Goal: Transaction & Acquisition: Purchase product/service

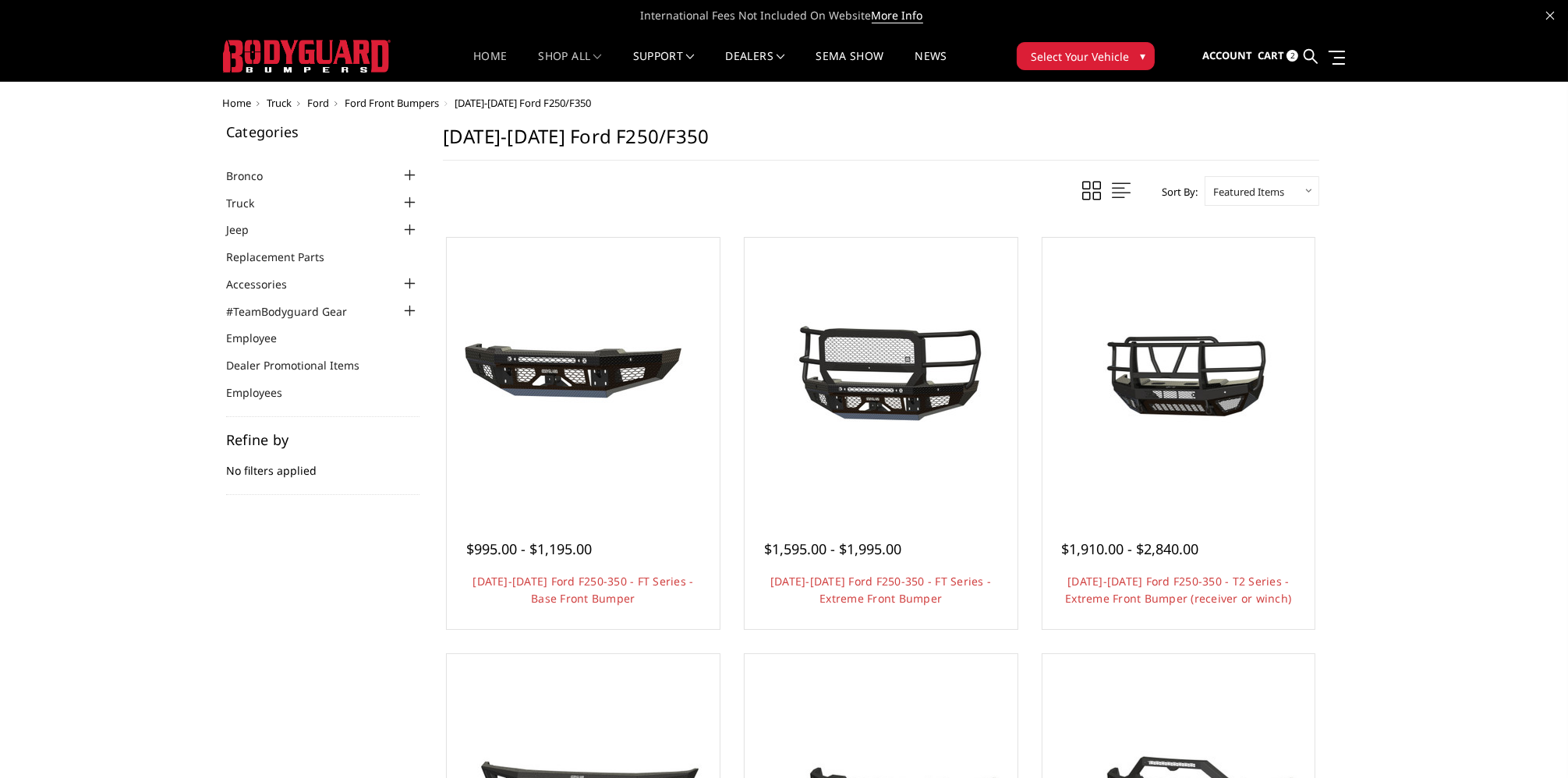
click at [483, 54] on link "Home" at bounding box center [490, 66] width 34 height 30
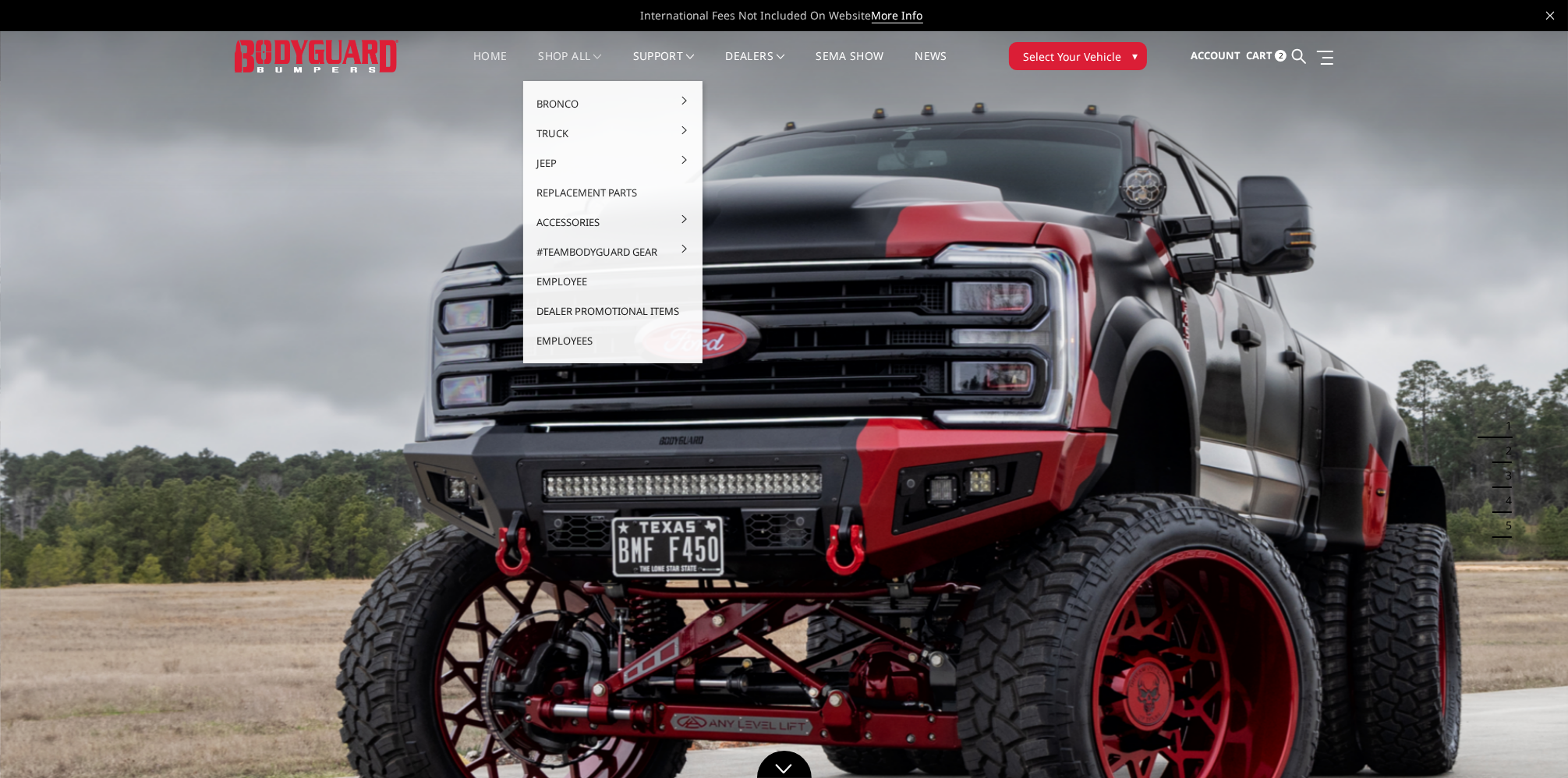
click at [574, 57] on link "shop all" at bounding box center [570, 66] width 63 height 30
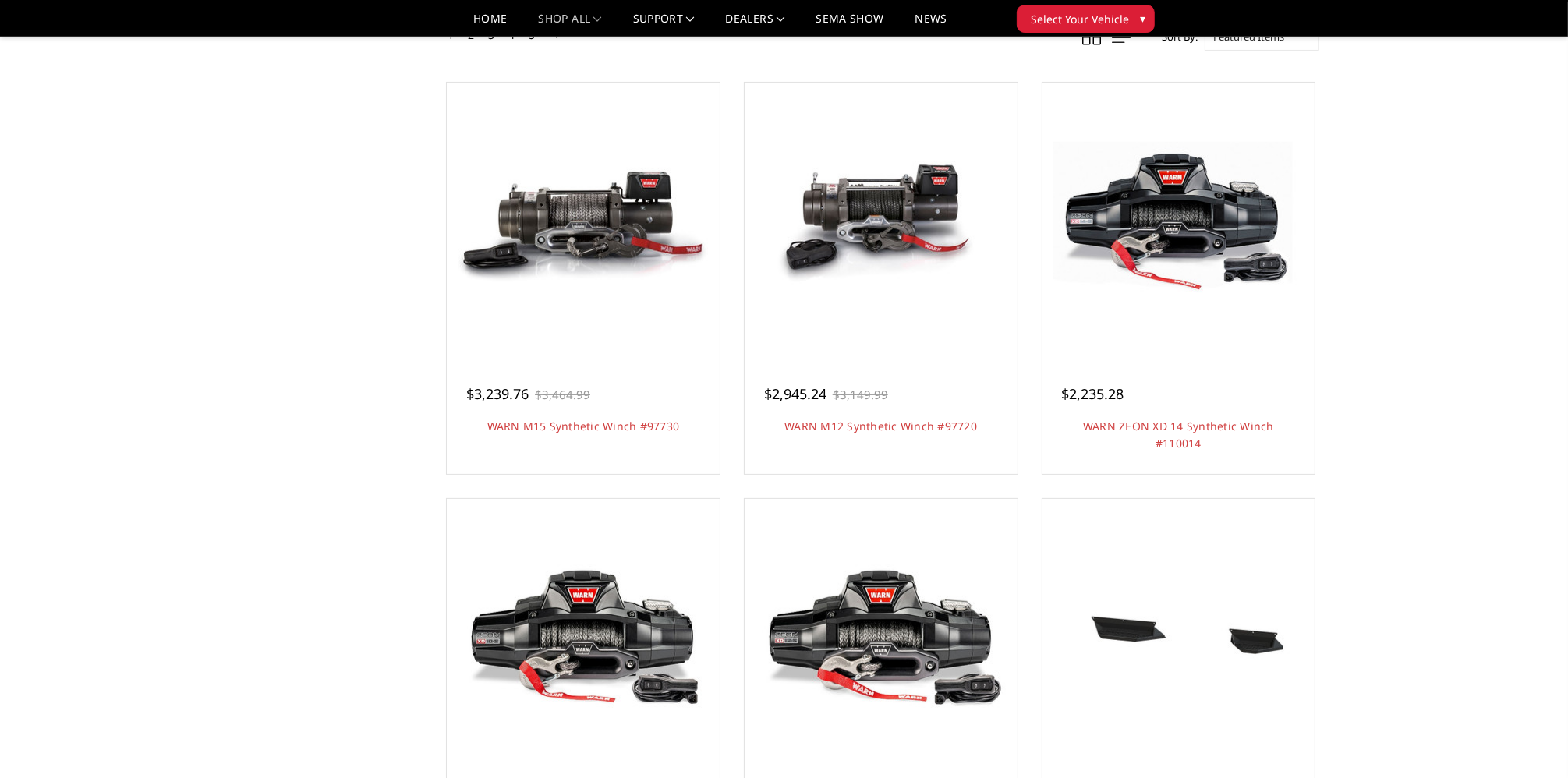
scroll to position [156, 0]
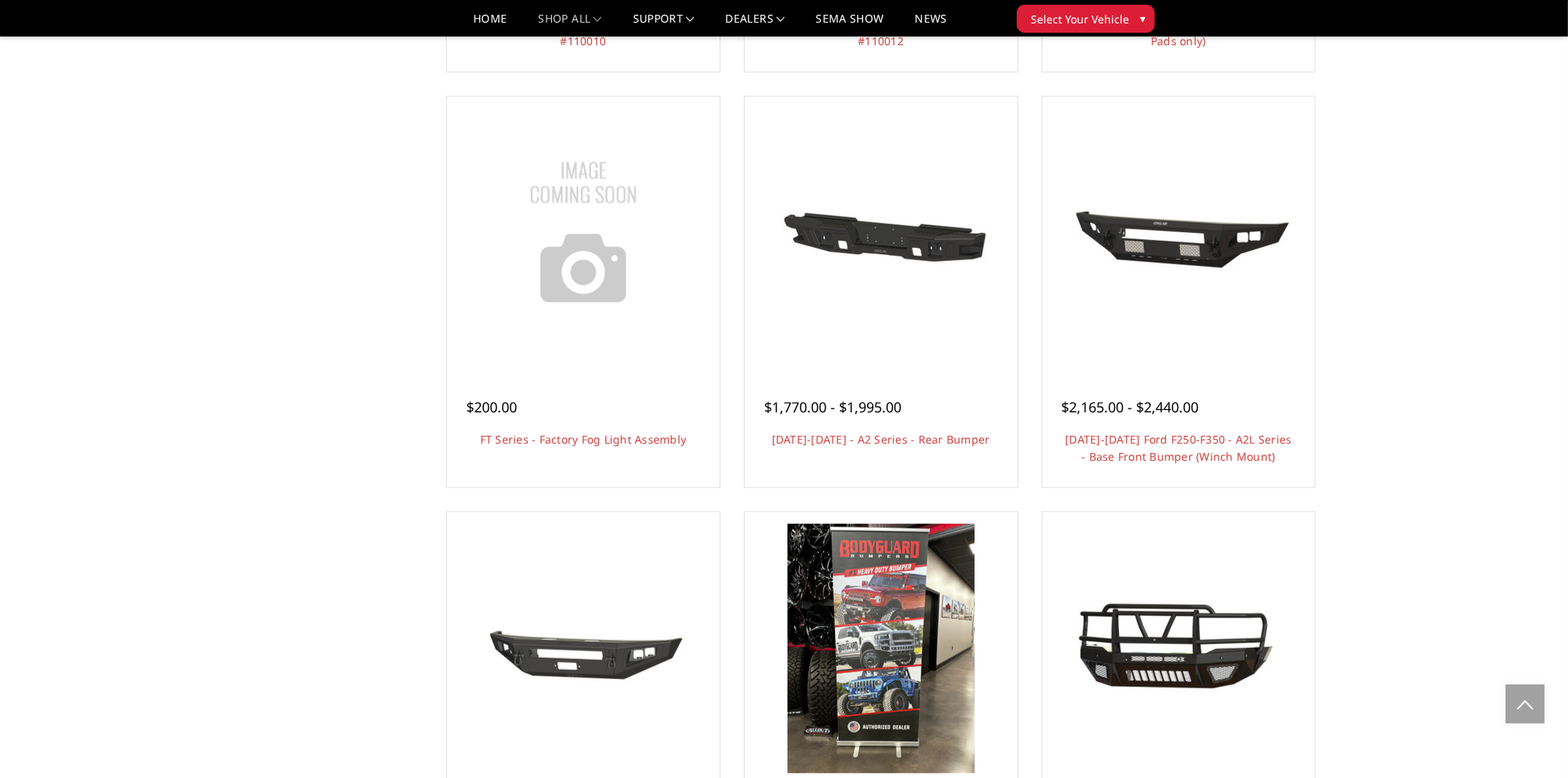
scroll to position [1013, 0]
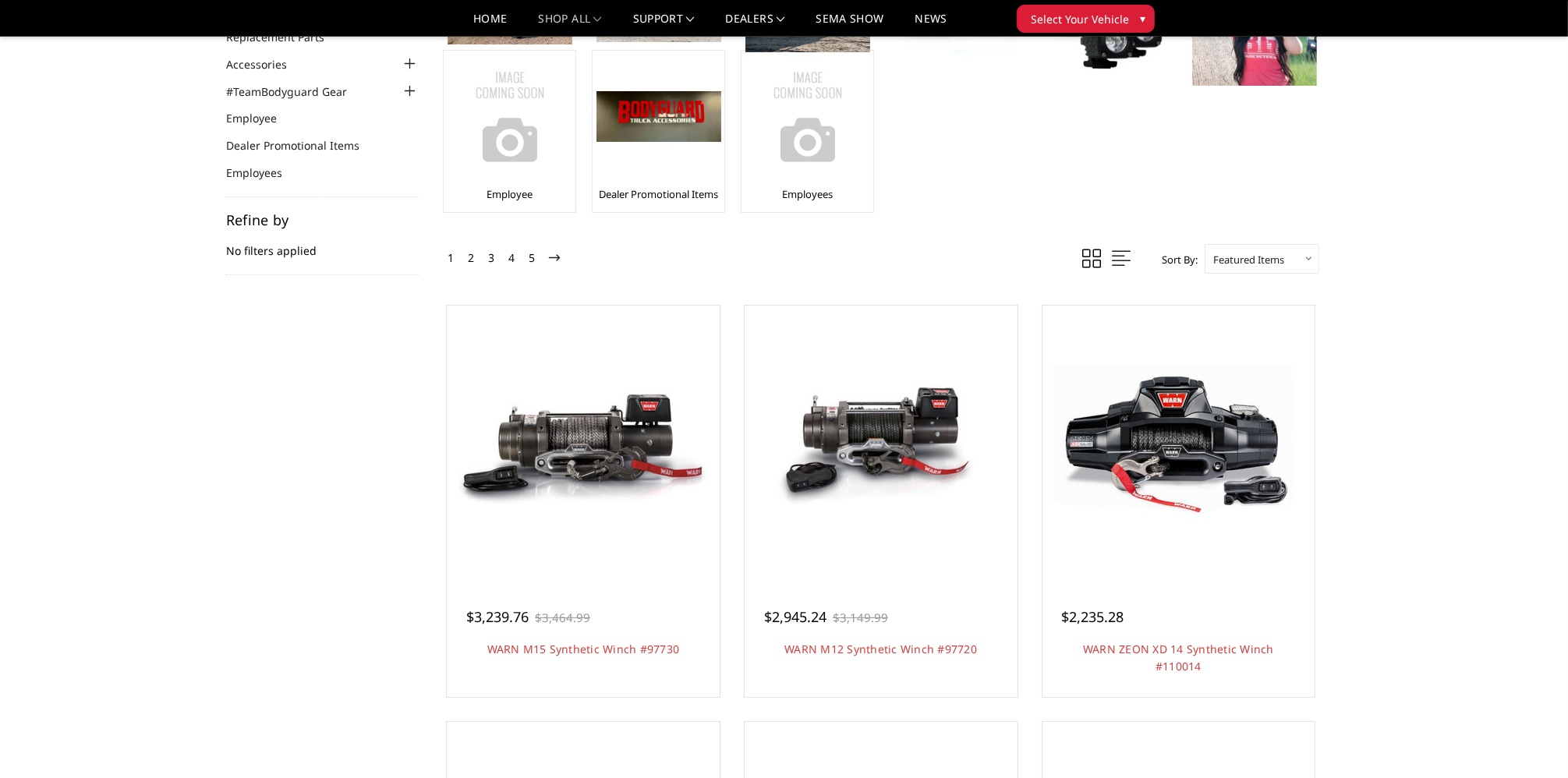
scroll to position [18, 0]
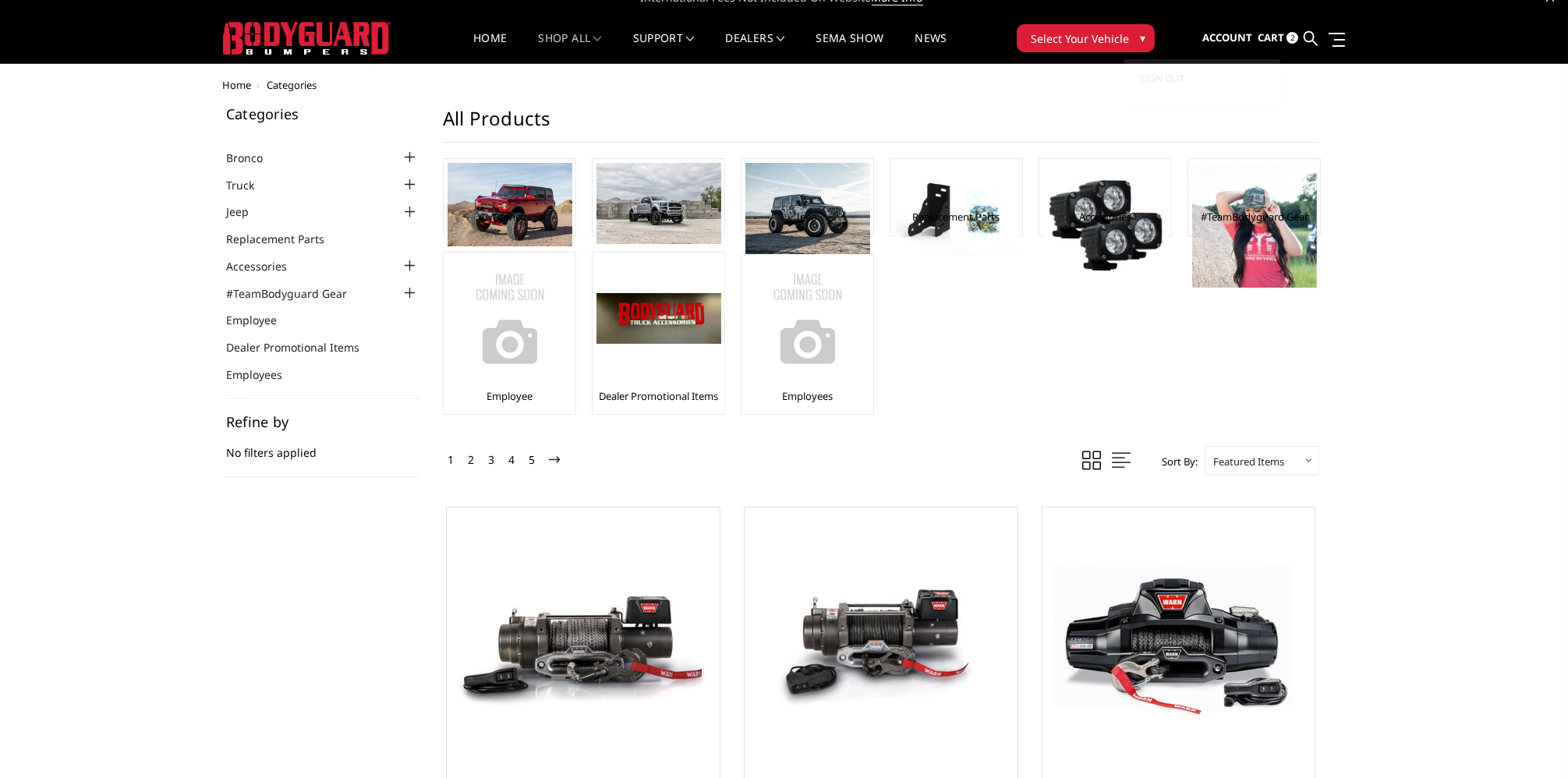
click at [1234, 35] on span "Account" at bounding box center [1227, 37] width 50 height 14
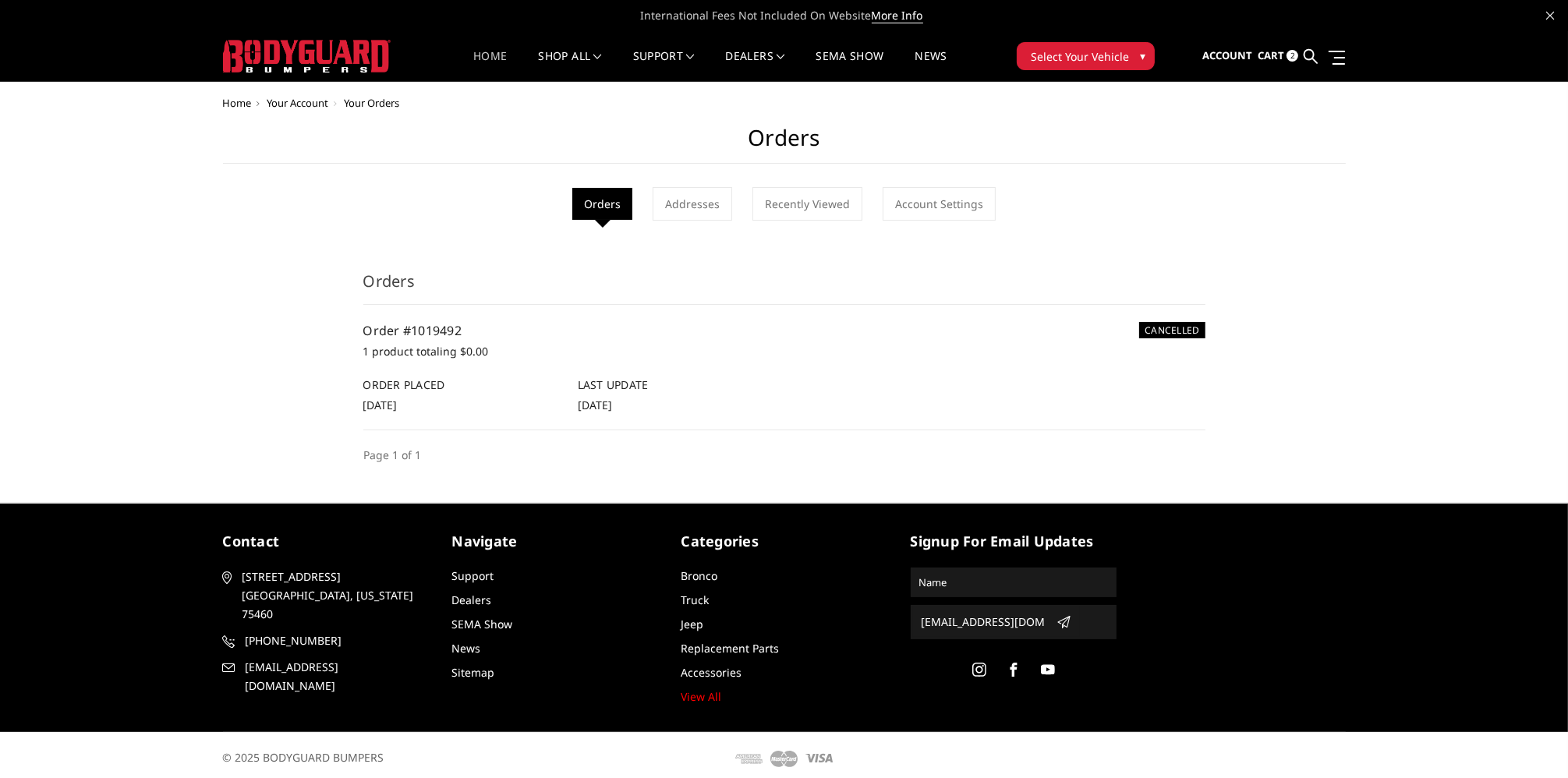
click at [499, 54] on link "Home" at bounding box center [490, 66] width 34 height 30
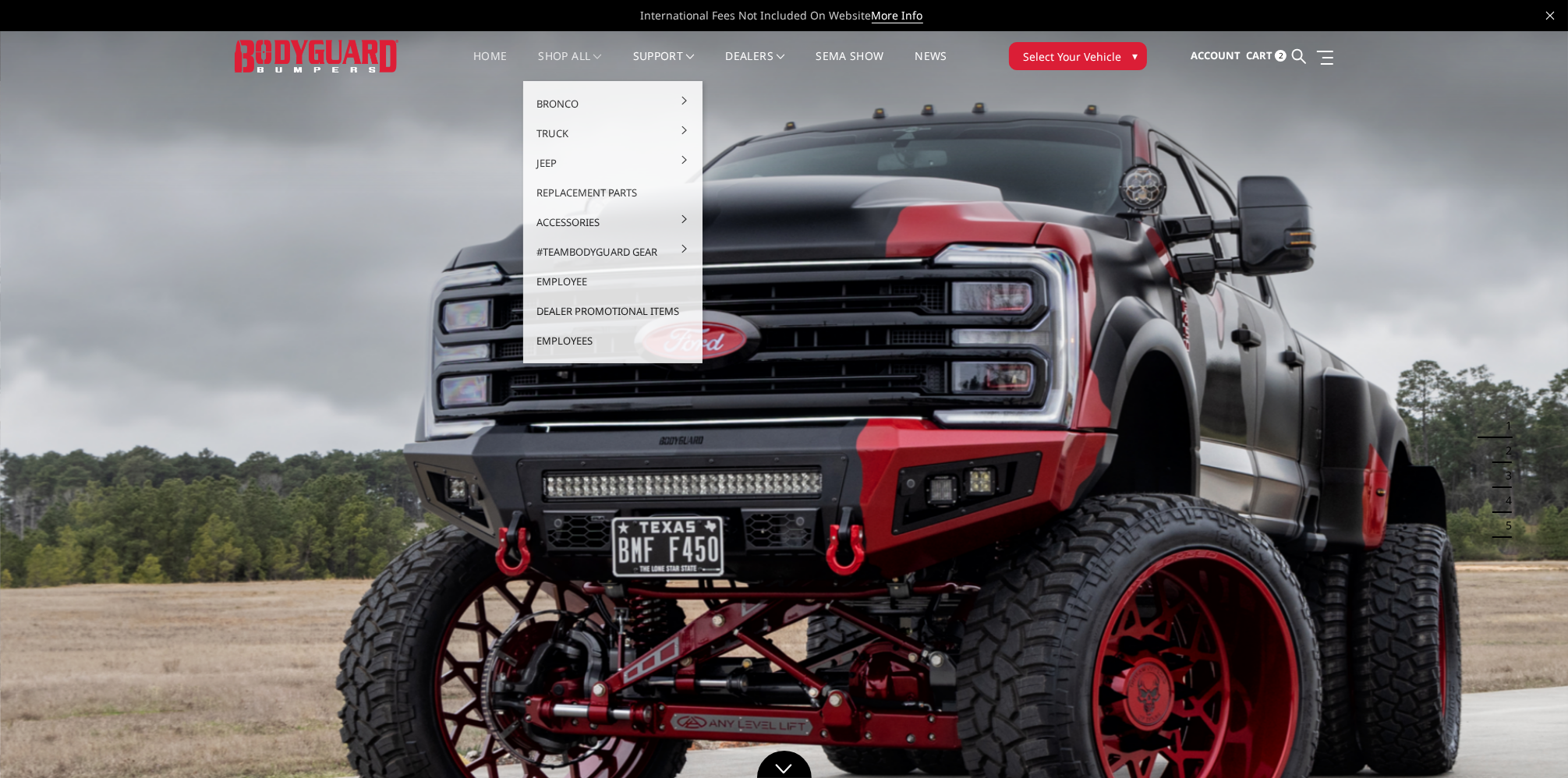
click at [562, 54] on link "shop all" at bounding box center [570, 66] width 63 height 30
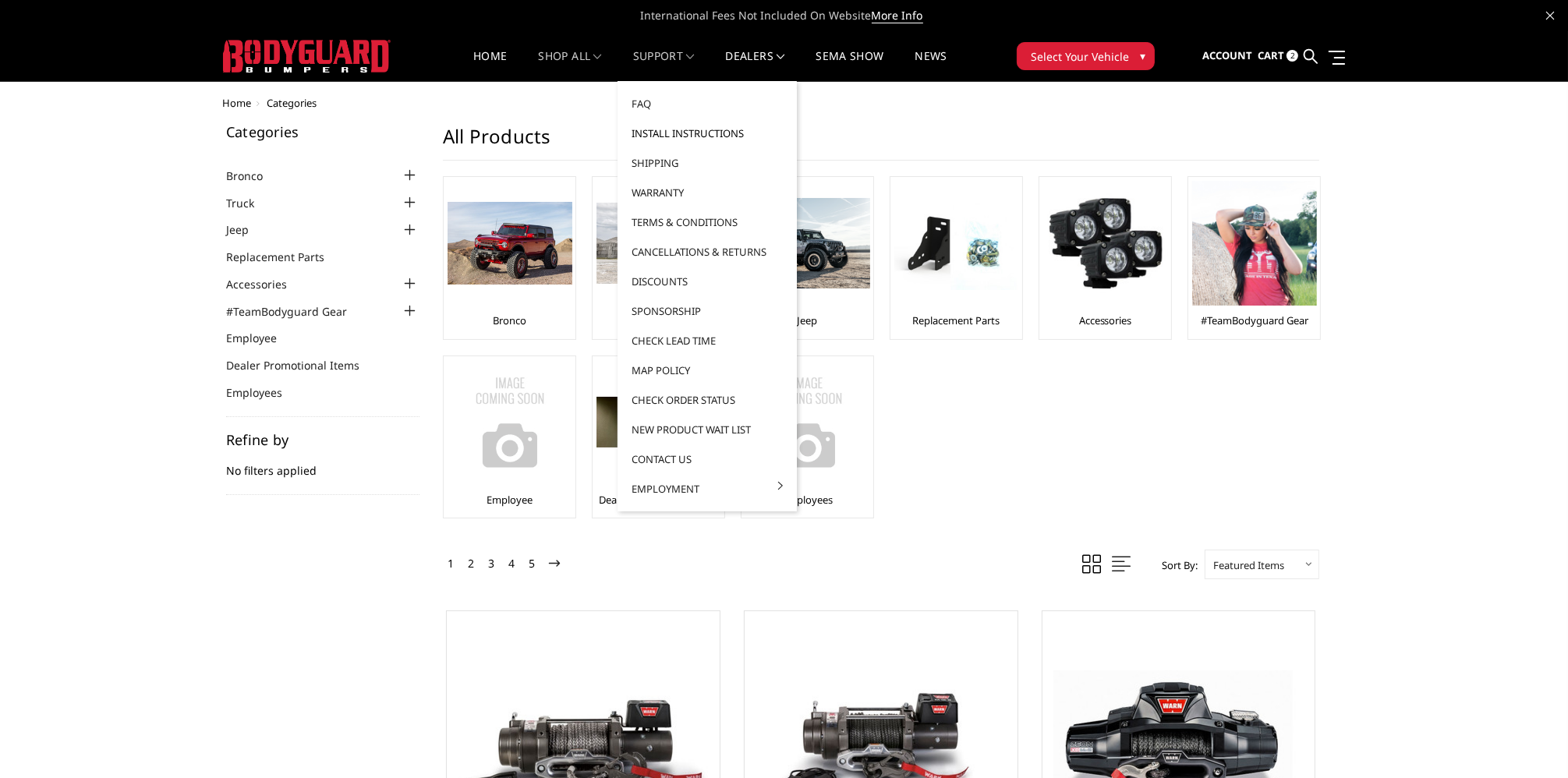
click at [671, 136] on link "Install Instructions" at bounding box center [707, 133] width 167 height 30
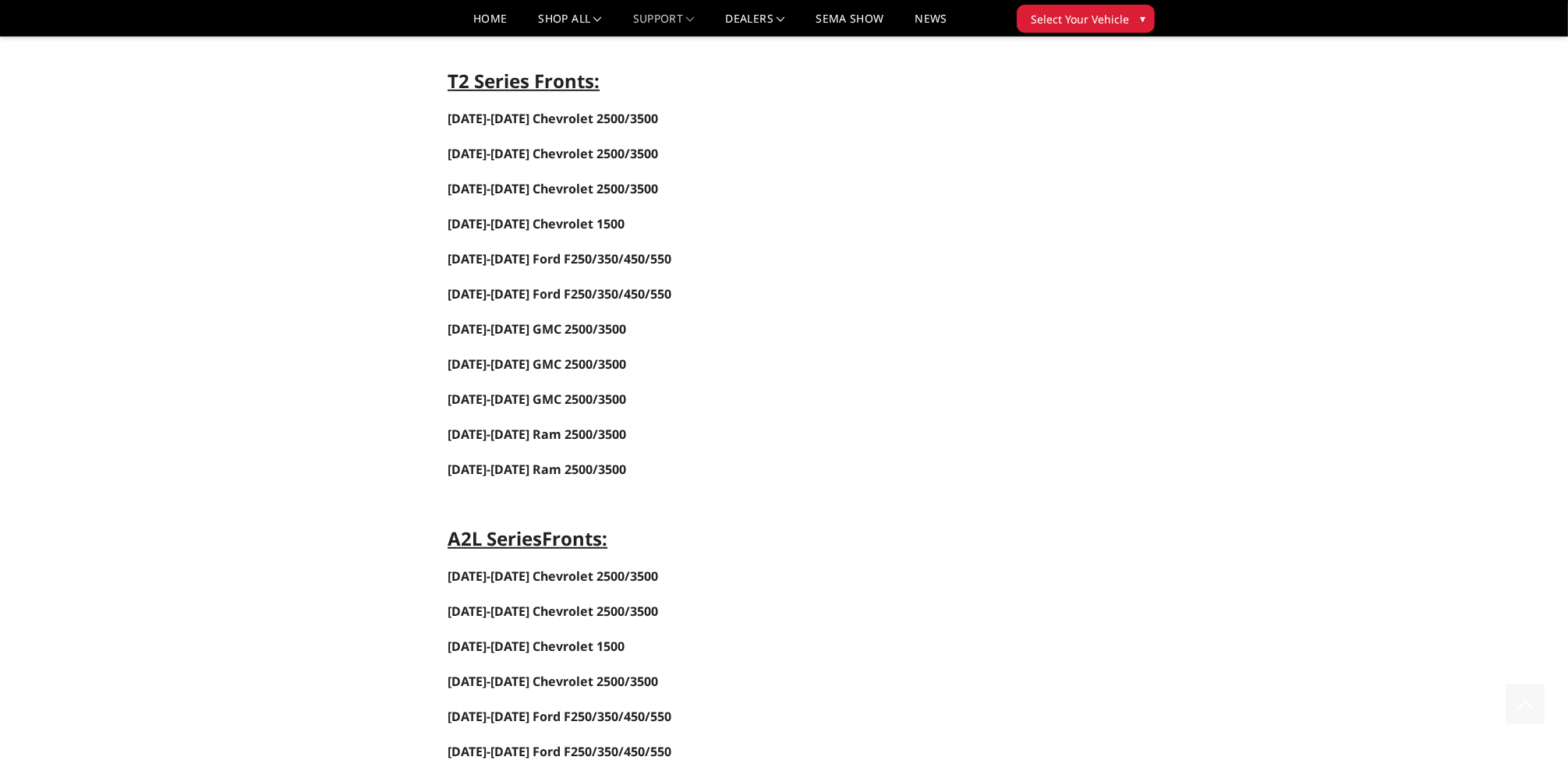
scroll to position [1792, 0]
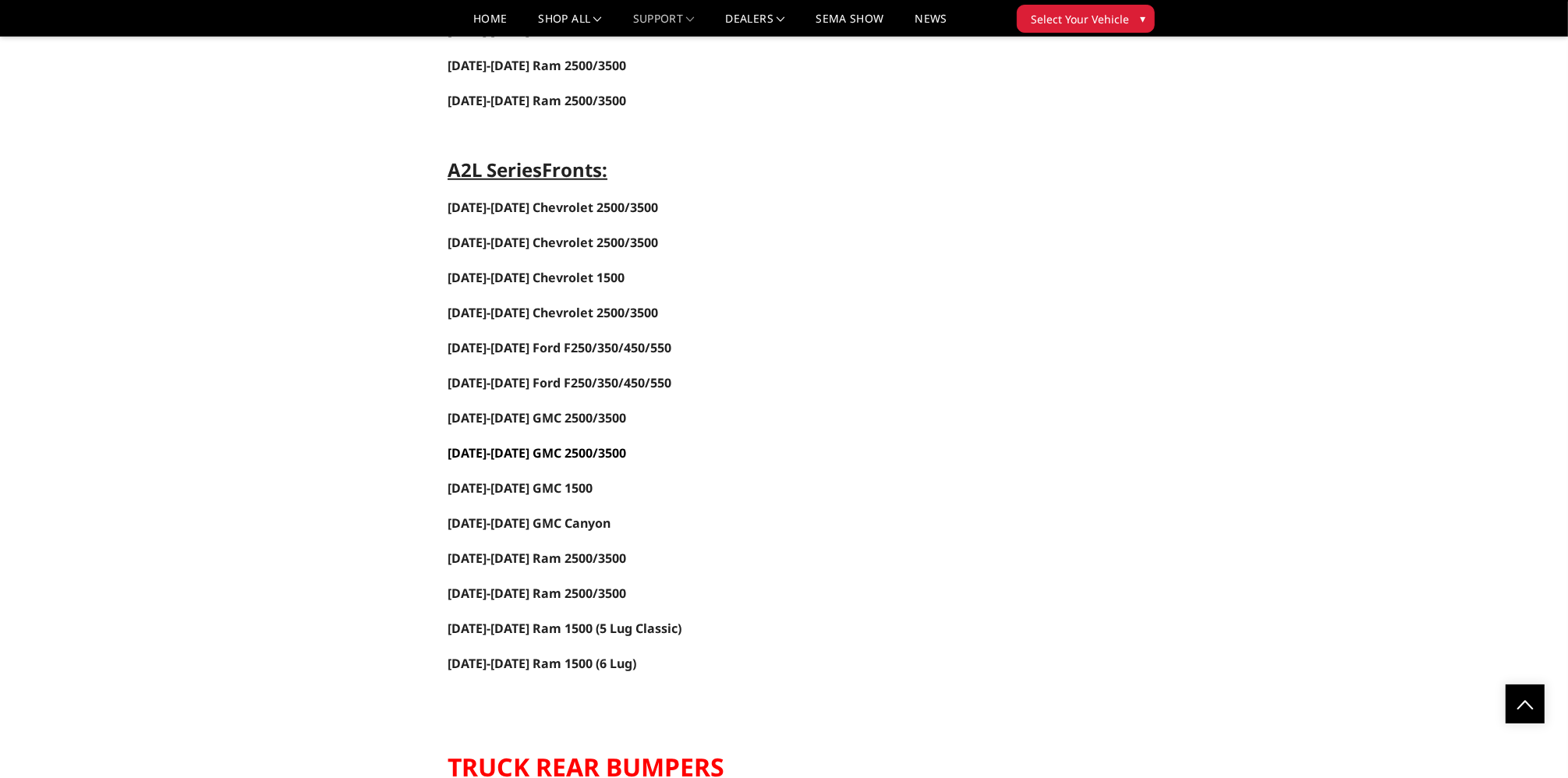
click at [532, 445] on link "2015-2019 GMC 2500/3500" at bounding box center [536, 453] width 179 height 17
click at [496, 20] on link "Home" at bounding box center [490, 24] width 34 height 22
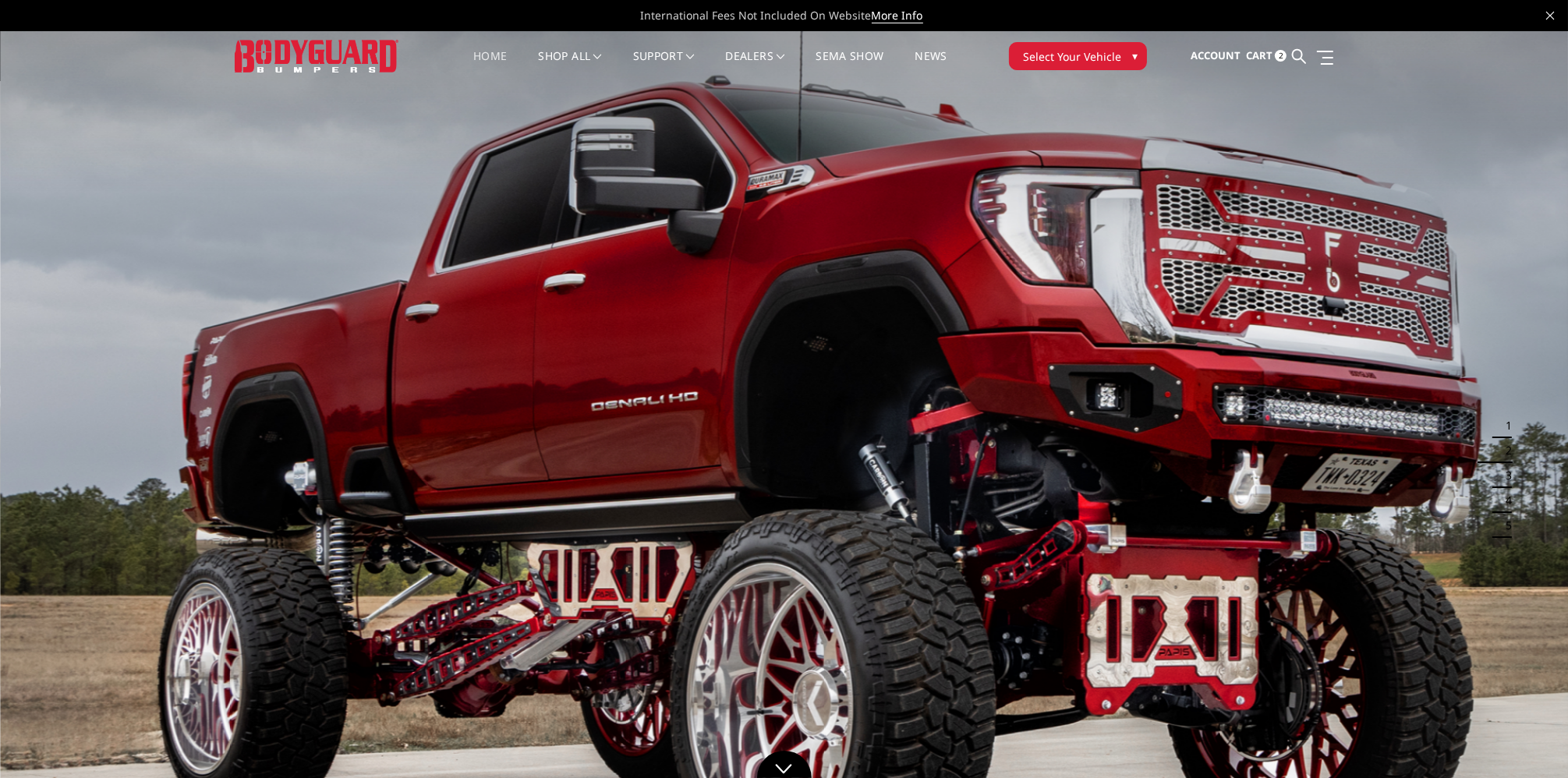
click at [1066, 58] on span "Select Your Vehicle" at bounding box center [1072, 57] width 98 height 16
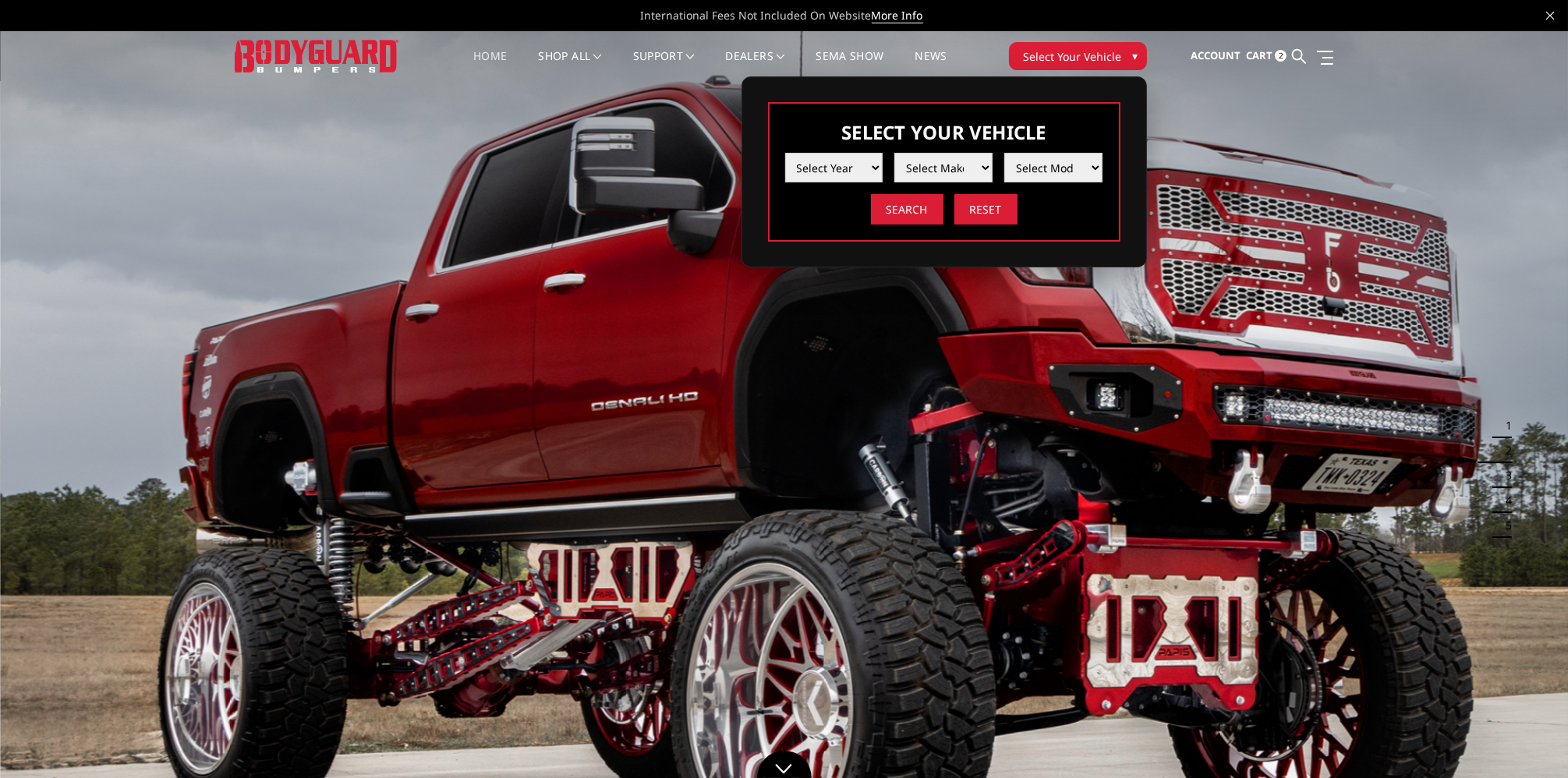
click at [1076, 53] on span "Select Your Vehicle" at bounding box center [1072, 57] width 98 height 16
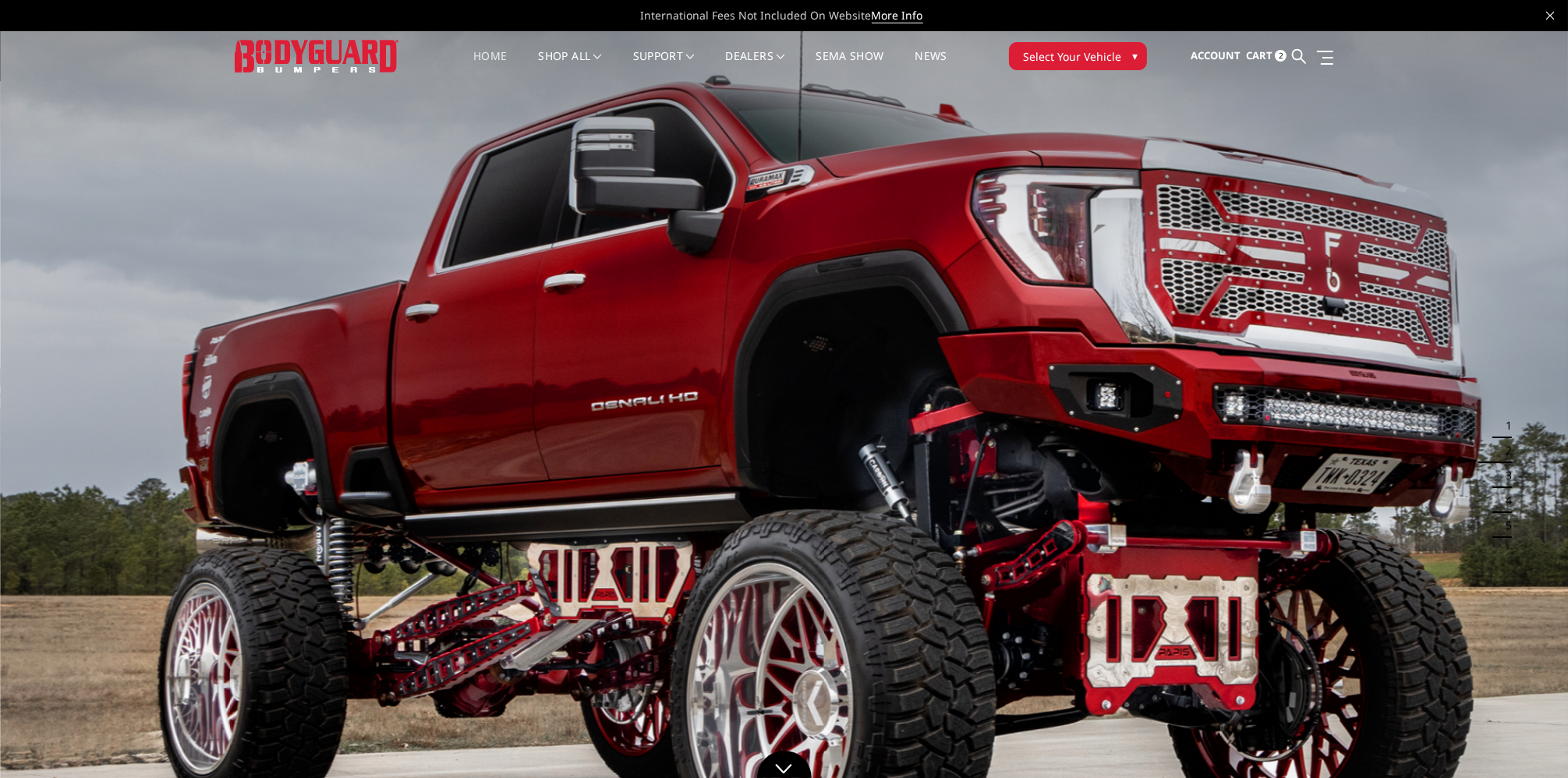
click at [1057, 66] on button "Select Your Vehicle ▾" at bounding box center [1078, 56] width 138 height 28
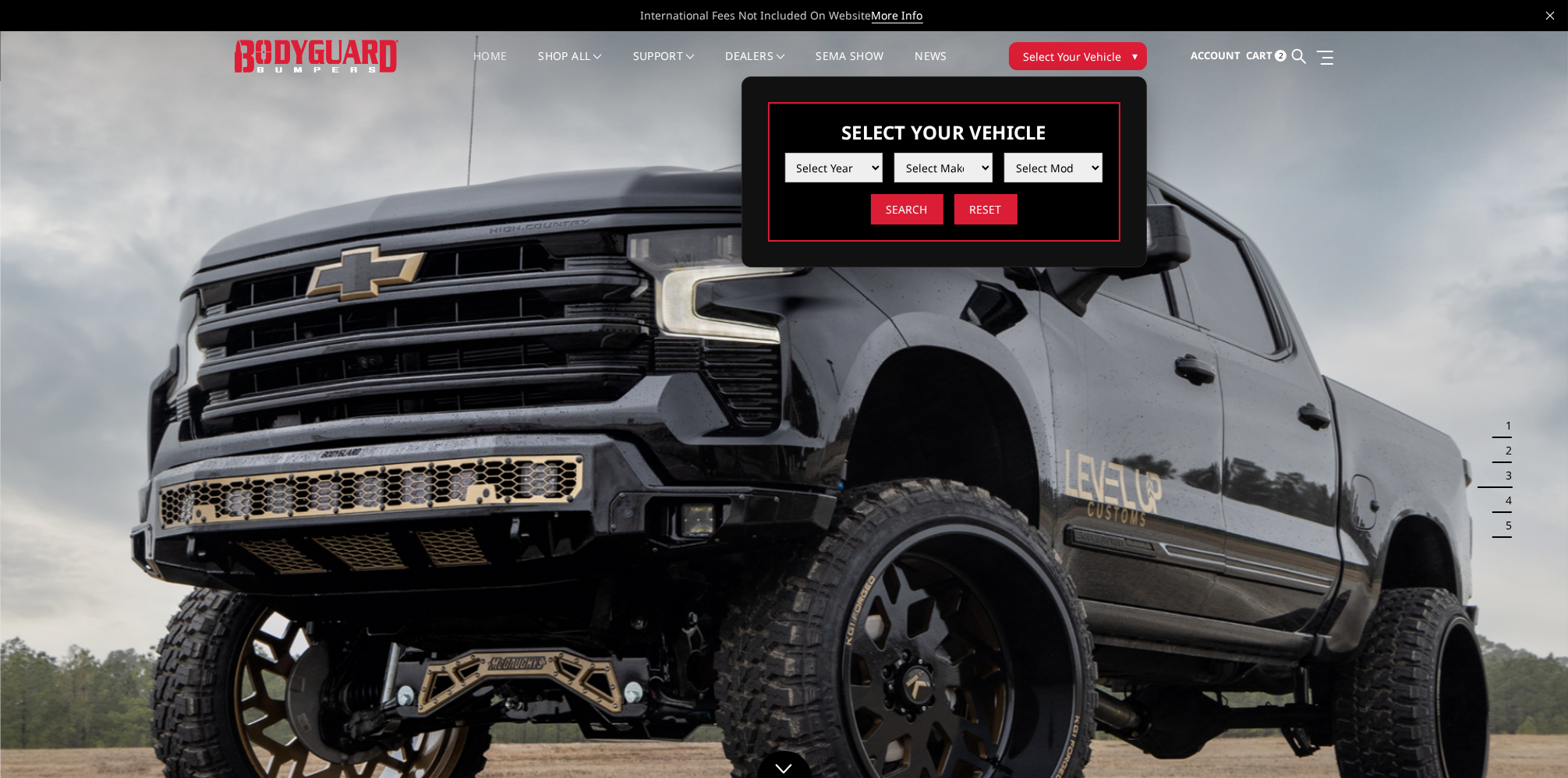
click at [853, 160] on select "Select Year 2025 2024 2023 2022 2021 2020 2019 2018 2017 2016 2015 2014 2013 20…" at bounding box center [833, 168] width 98 height 30
select select "yr_2025"
click at [785, 153] on select "Select Year 2025 2024 2023 2022 2021 2020 2019 2018 2017 2016 2015 2014 2013 20…" at bounding box center [833, 168] width 98 height 30
click at [926, 165] on select "Select Make Chevrolet Ford GMC Ram Toyota" at bounding box center [943, 168] width 98 height 30
select select "mk_ford"
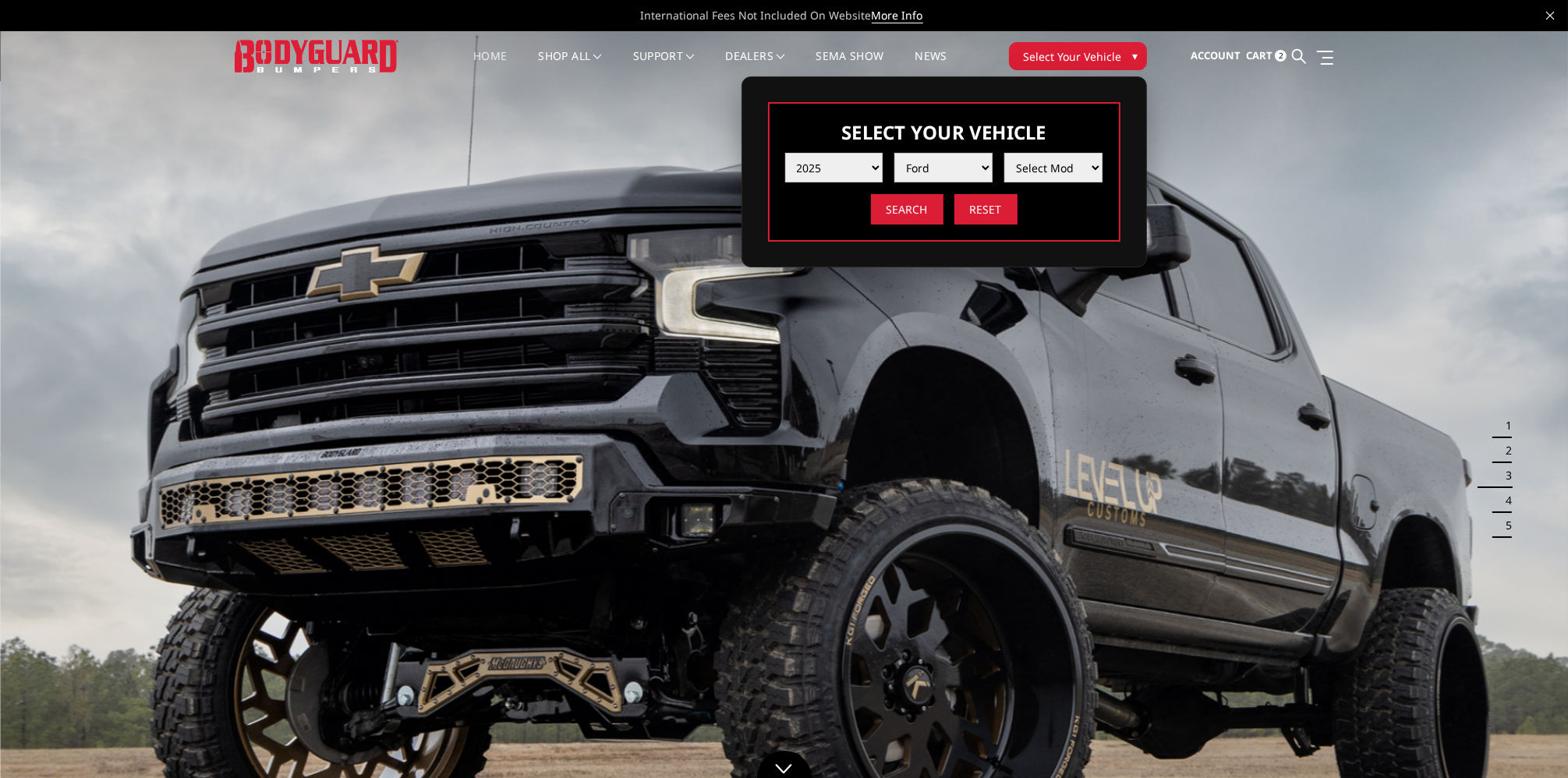
click at [894, 153] on select "Select Make Chevrolet Ford GMC Ram Toyota" at bounding box center [943, 168] width 98 height 30
click at [1029, 172] on select "Select Model F150 F150 Raptor F250 / F350 F450 / F550" at bounding box center [1052, 168] width 98 height 30
select select "md_f150-raptor"
click at [1004, 153] on select "Select Model F150 F150 Raptor F250 / F350 F450 / F550" at bounding box center [1052, 168] width 98 height 30
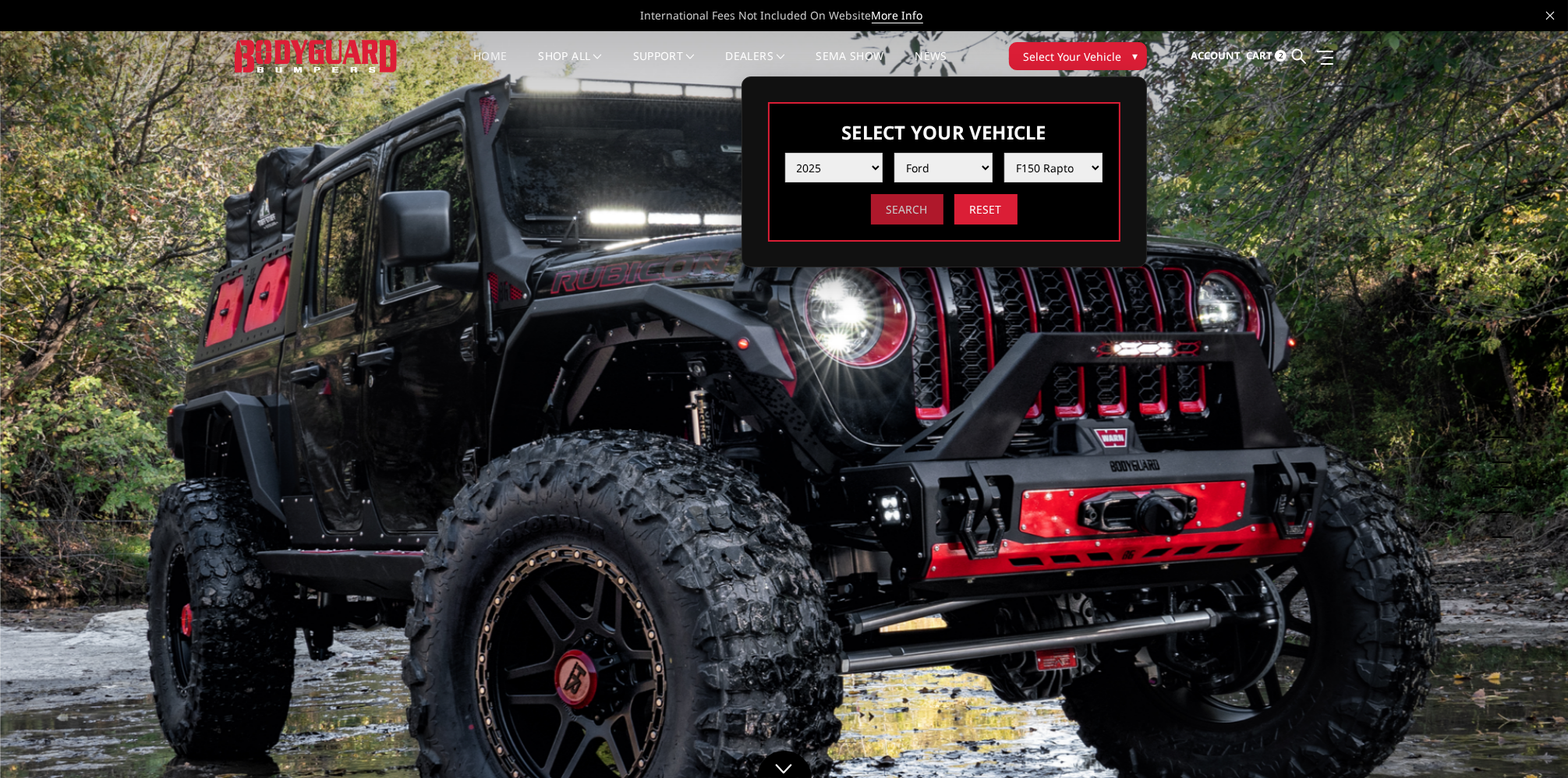
click at [913, 207] on input "Search" at bounding box center [907, 209] width 72 height 30
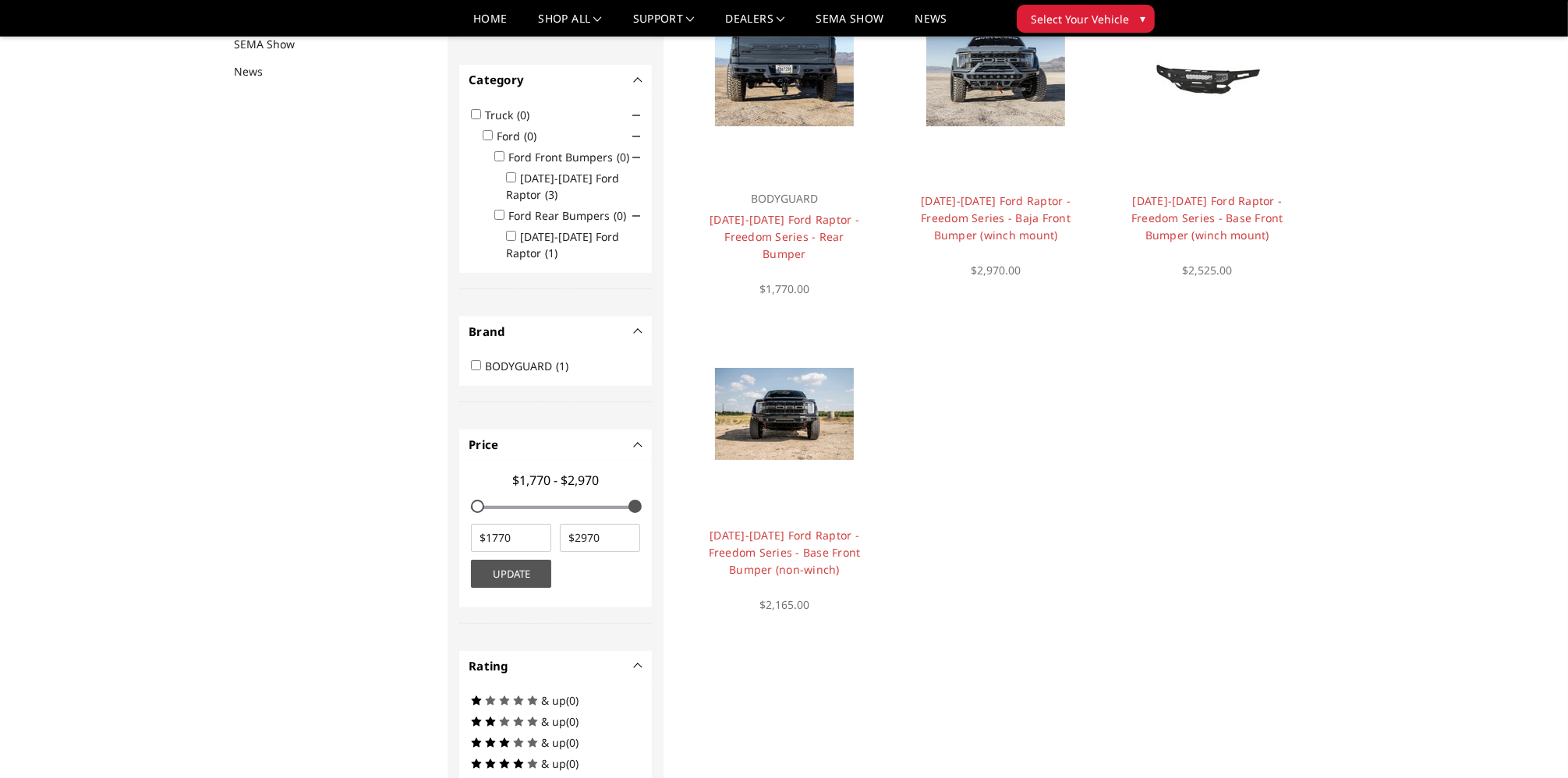
scroll to position [124, 0]
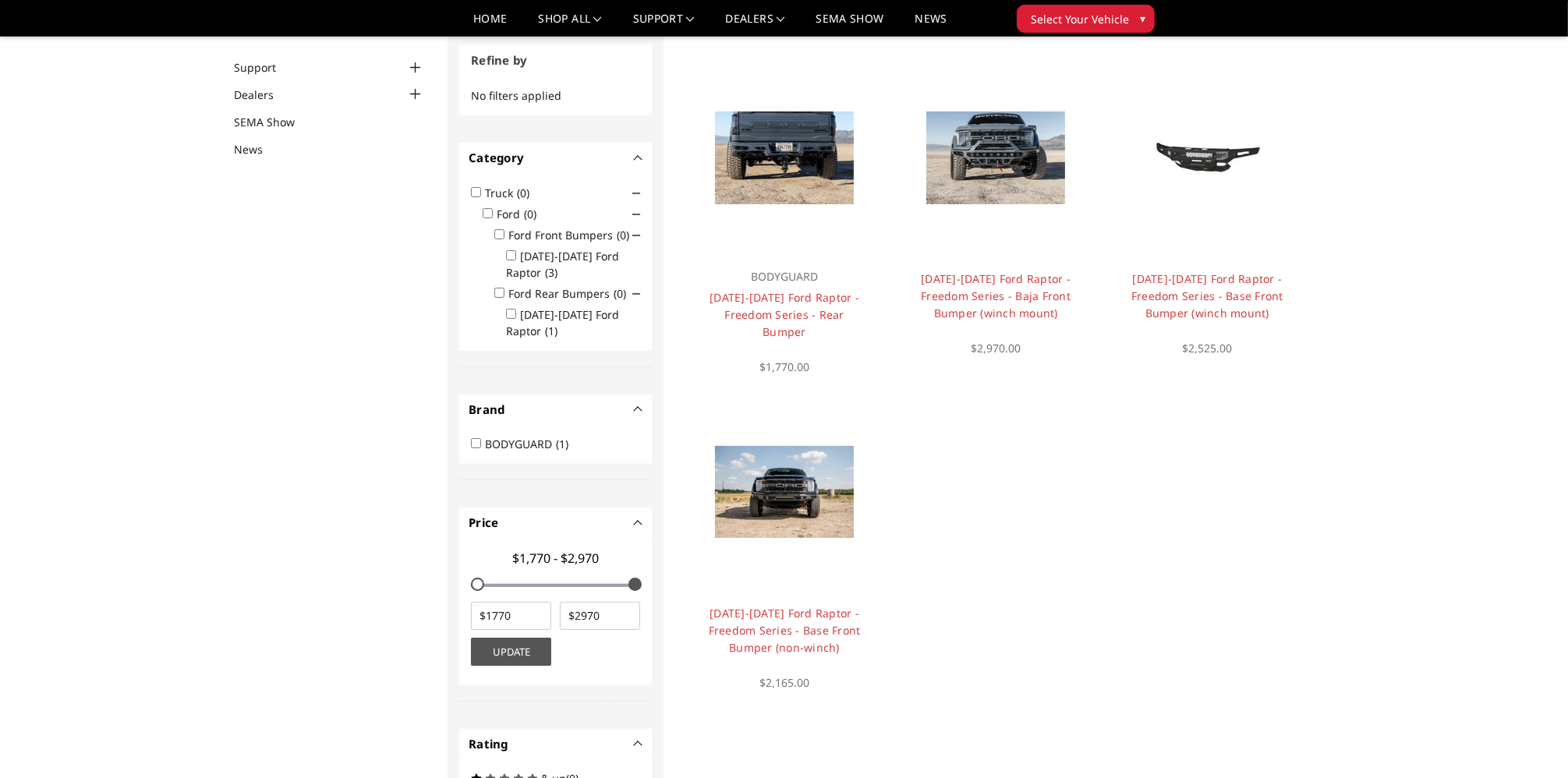
click at [1076, 17] on span "Select Your Vehicle" at bounding box center [1080, 19] width 98 height 16
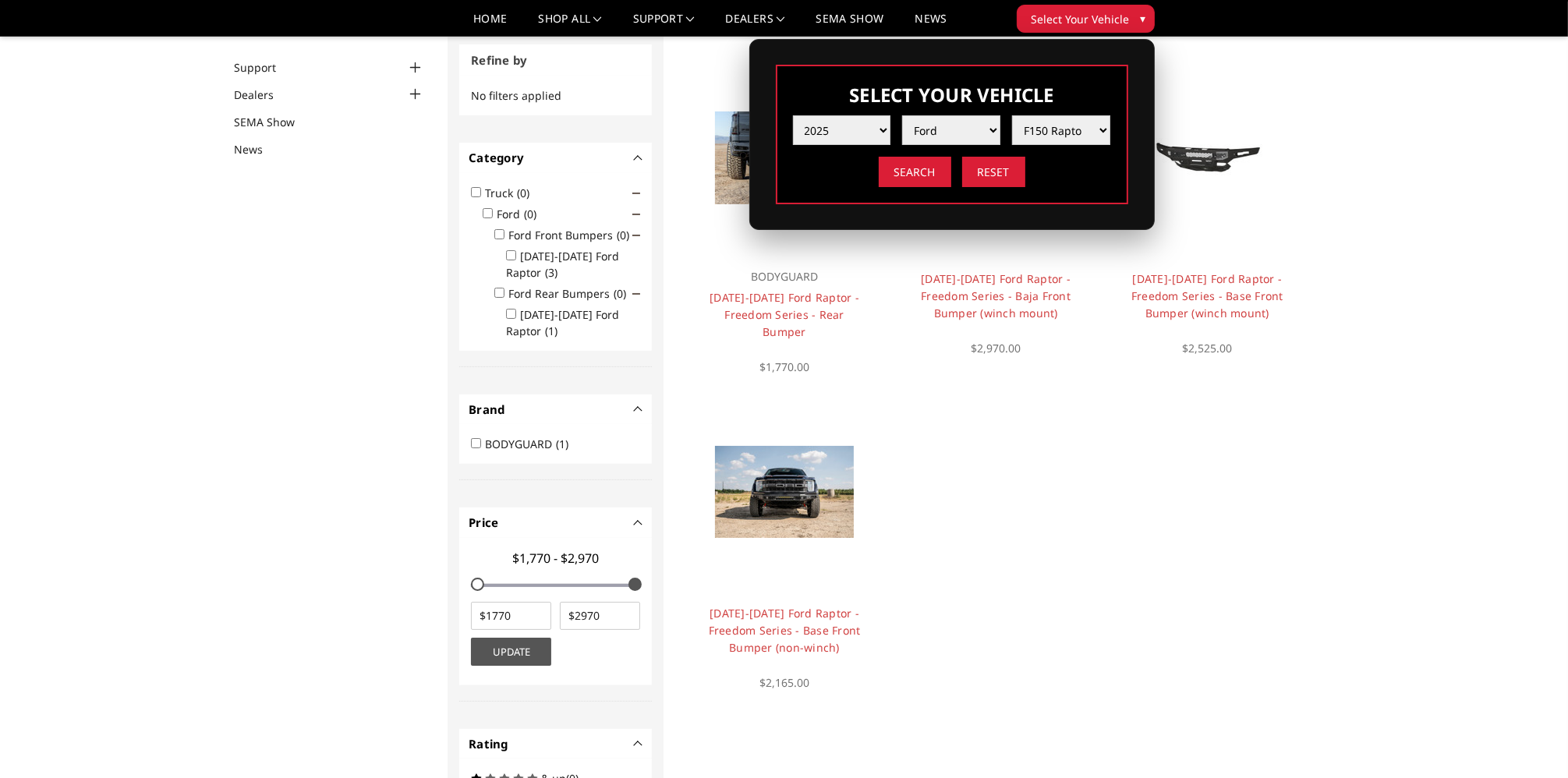
click at [924, 91] on h3 "Select Your Vehicle" at bounding box center [952, 94] width 318 height 26
click at [1106, 26] on span "Select Your Vehicle" at bounding box center [1080, 19] width 98 height 16
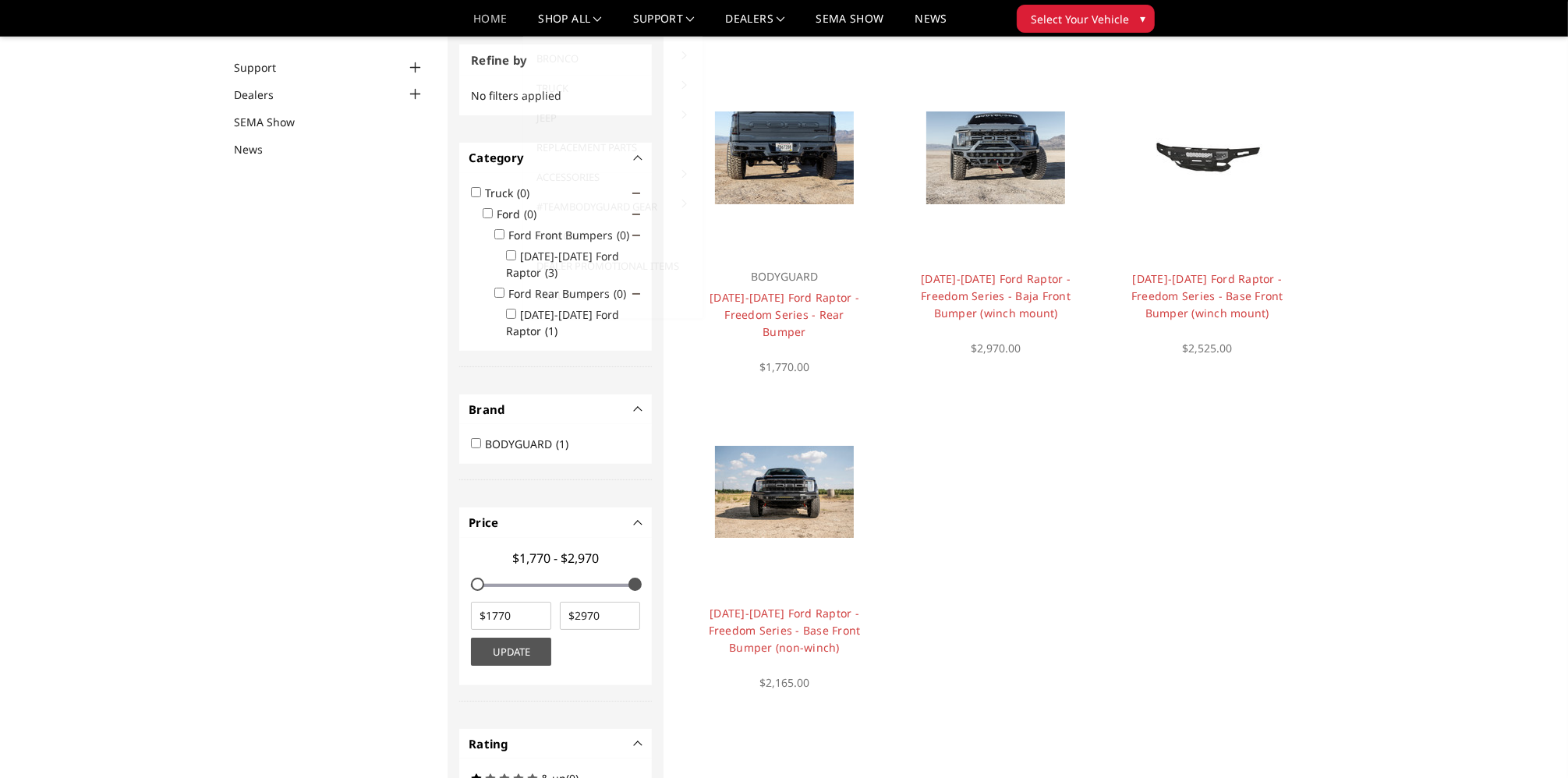
click at [487, 20] on link "Home" at bounding box center [490, 24] width 34 height 22
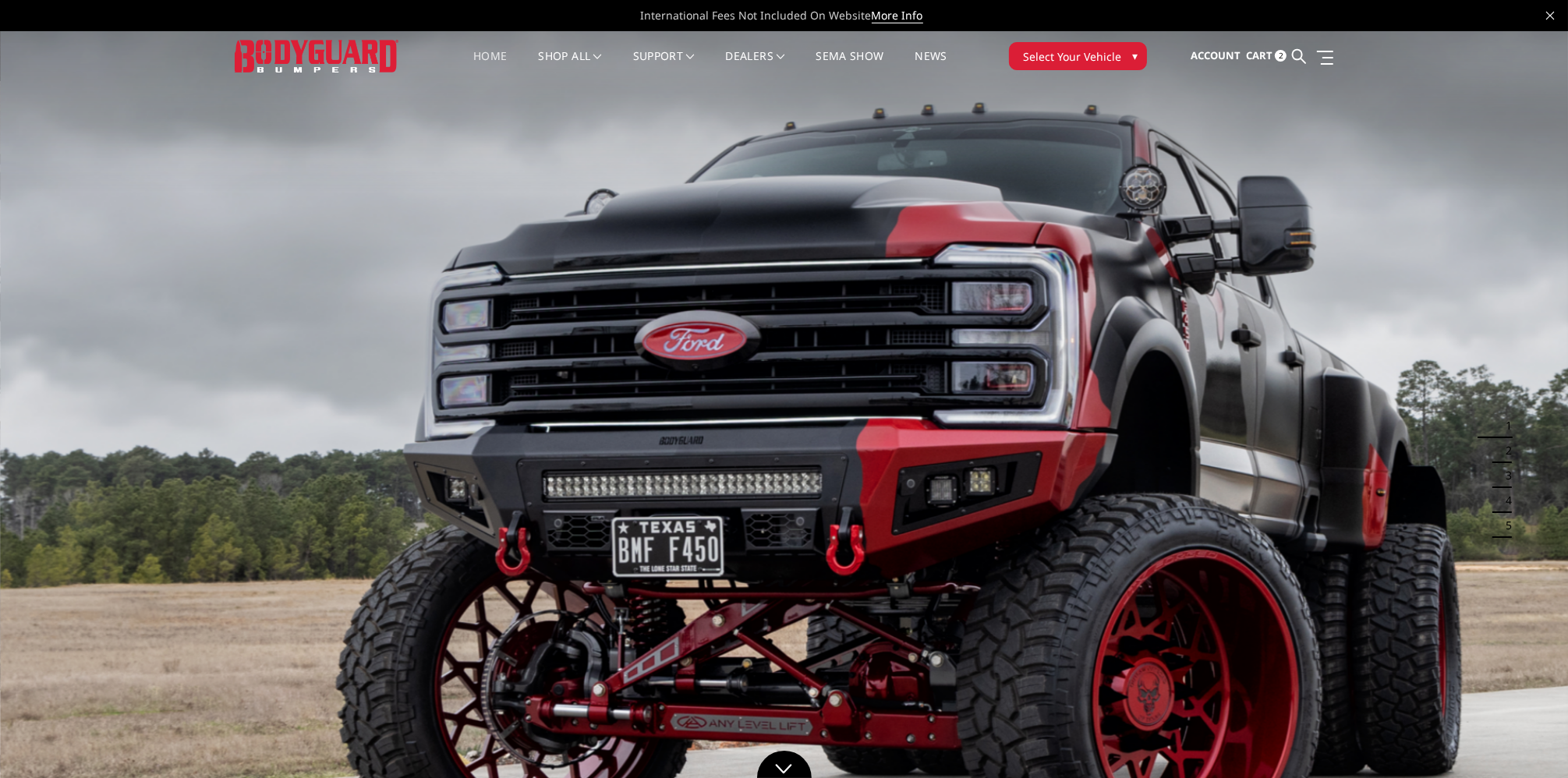
click at [1127, 61] on button "Select Your Vehicle ▾" at bounding box center [1078, 56] width 138 height 28
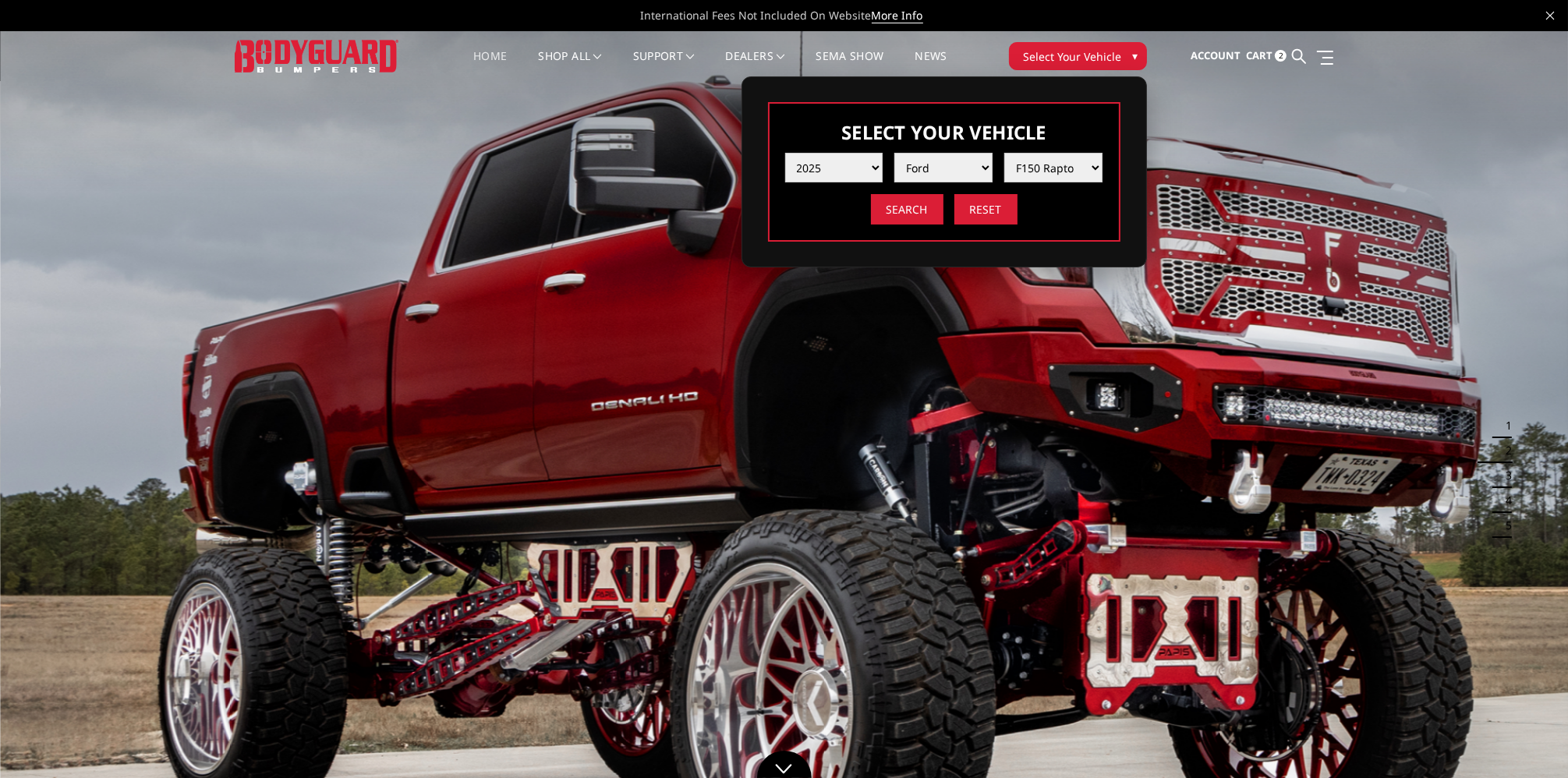
click at [1133, 60] on span "▾" at bounding box center [1135, 56] width 6 height 16
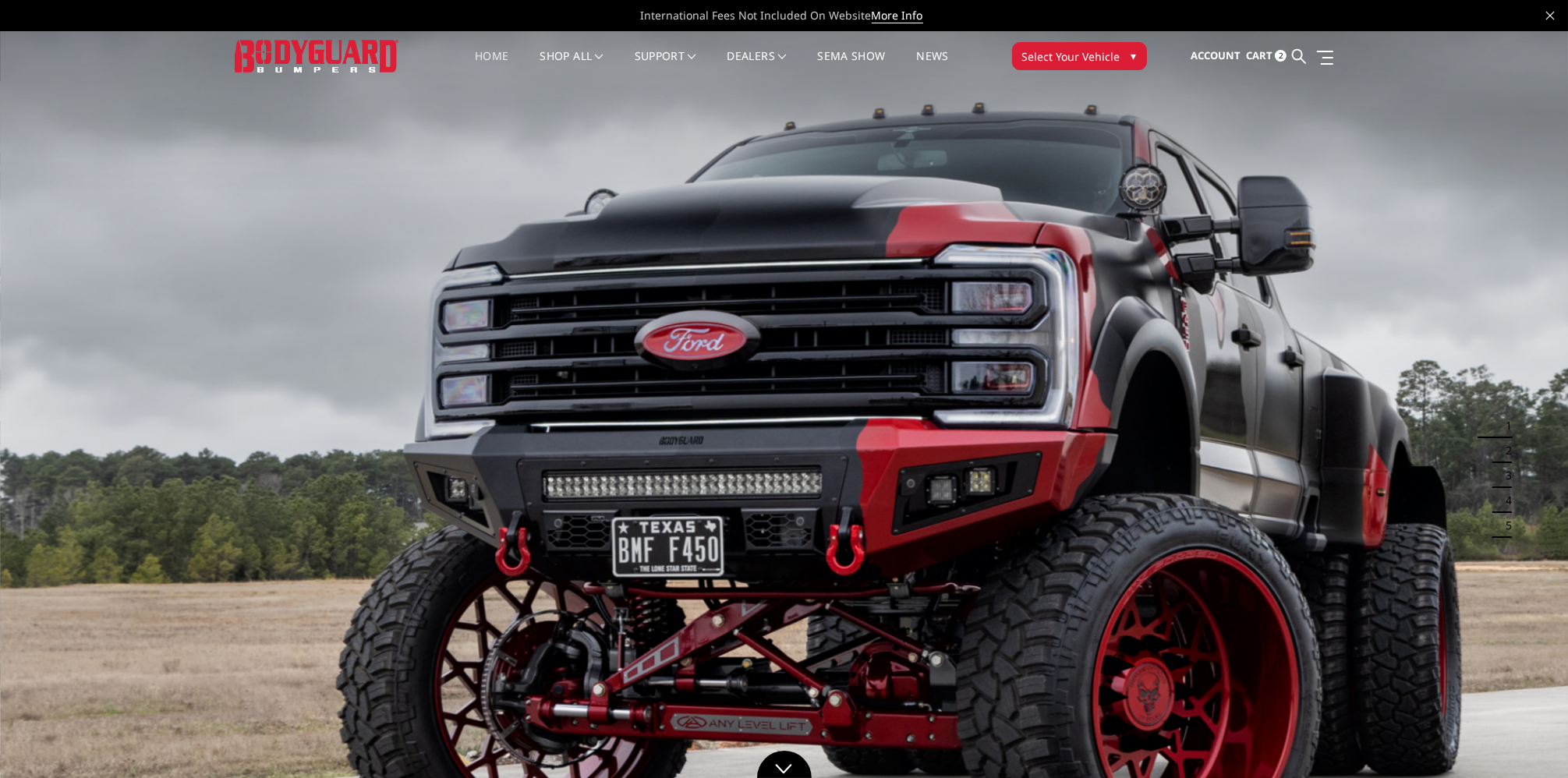
click at [1123, 58] on button "Select Your Vehicle ▾" at bounding box center [1080, 56] width 135 height 28
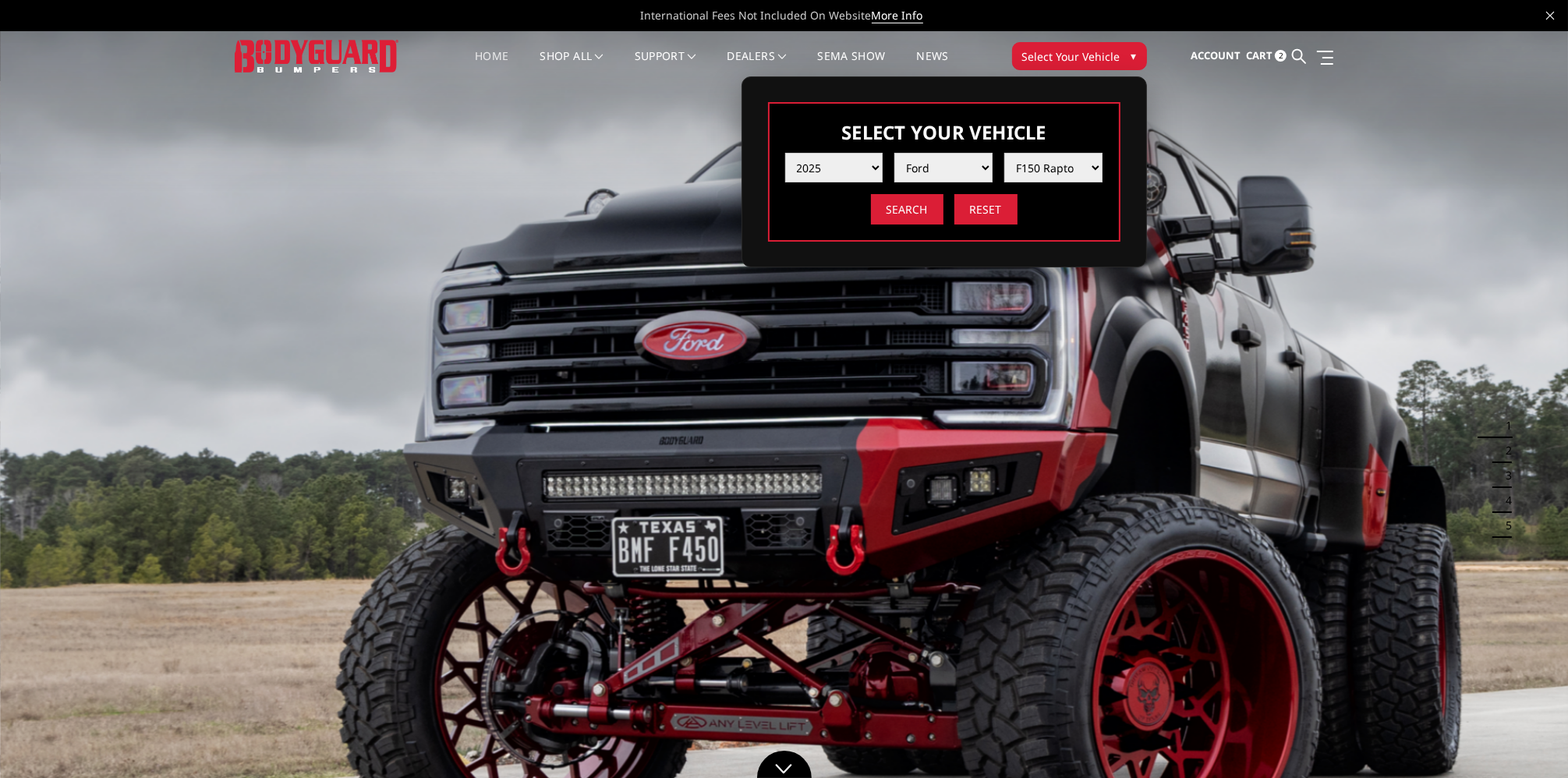
click at [1123, 58] on button "Select Your Vehicle ▾" at bounding box center [1080, 56] width 135 height 28
